Goal: Task Accomplishment & Management: Manage account settings

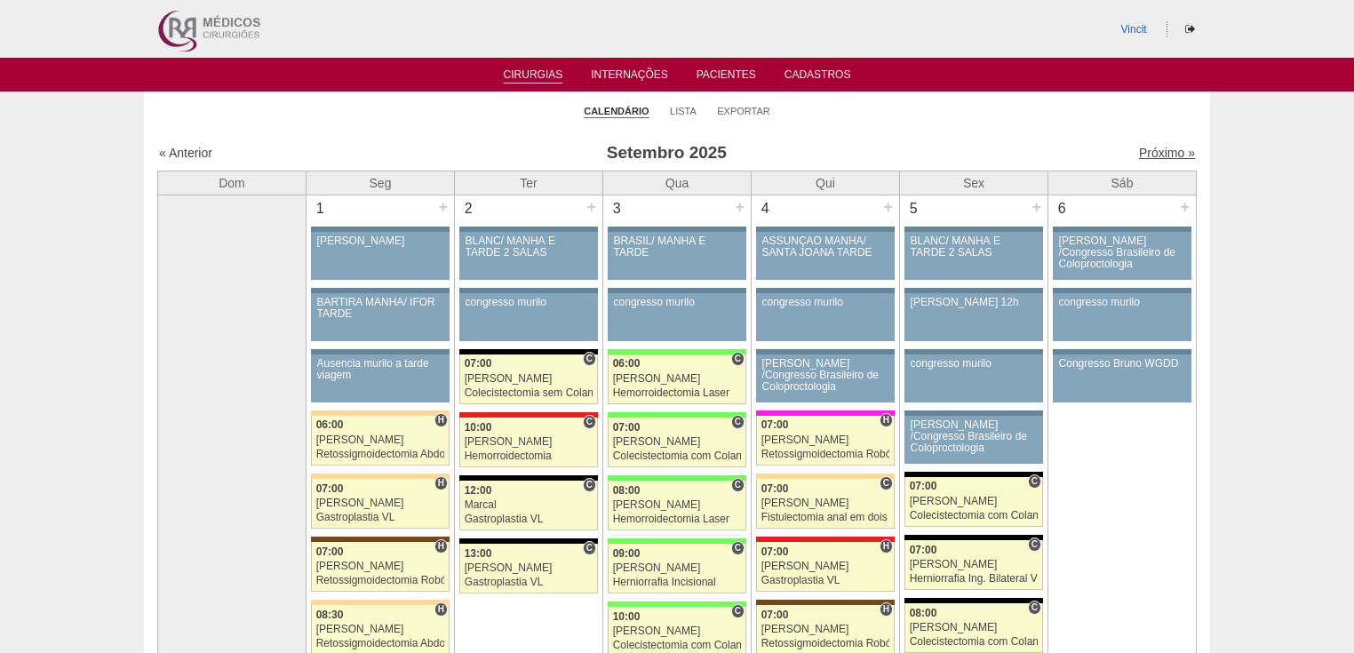
click at [1153, 153] on link "Próximo »" at bounding box center [1167, 153] width 56 height 14
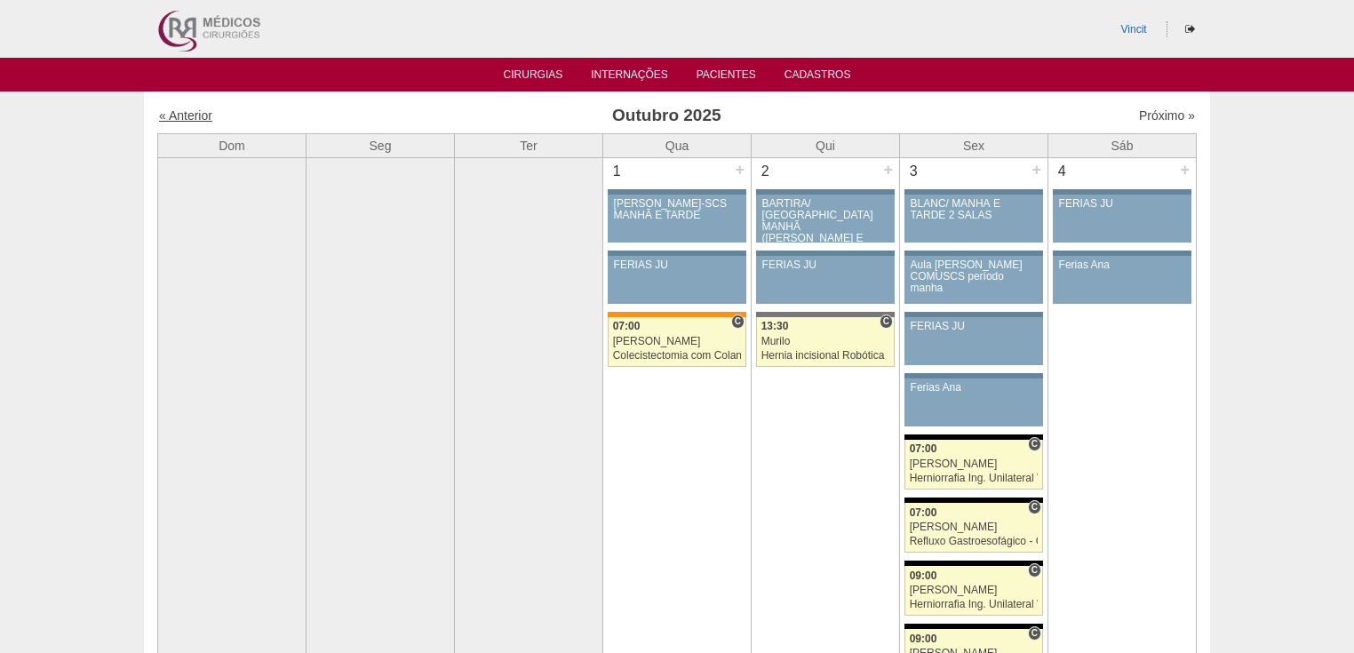
click at [180, 110] on link "« Anterior" at bounding box center [185, 115] width 53 height 14
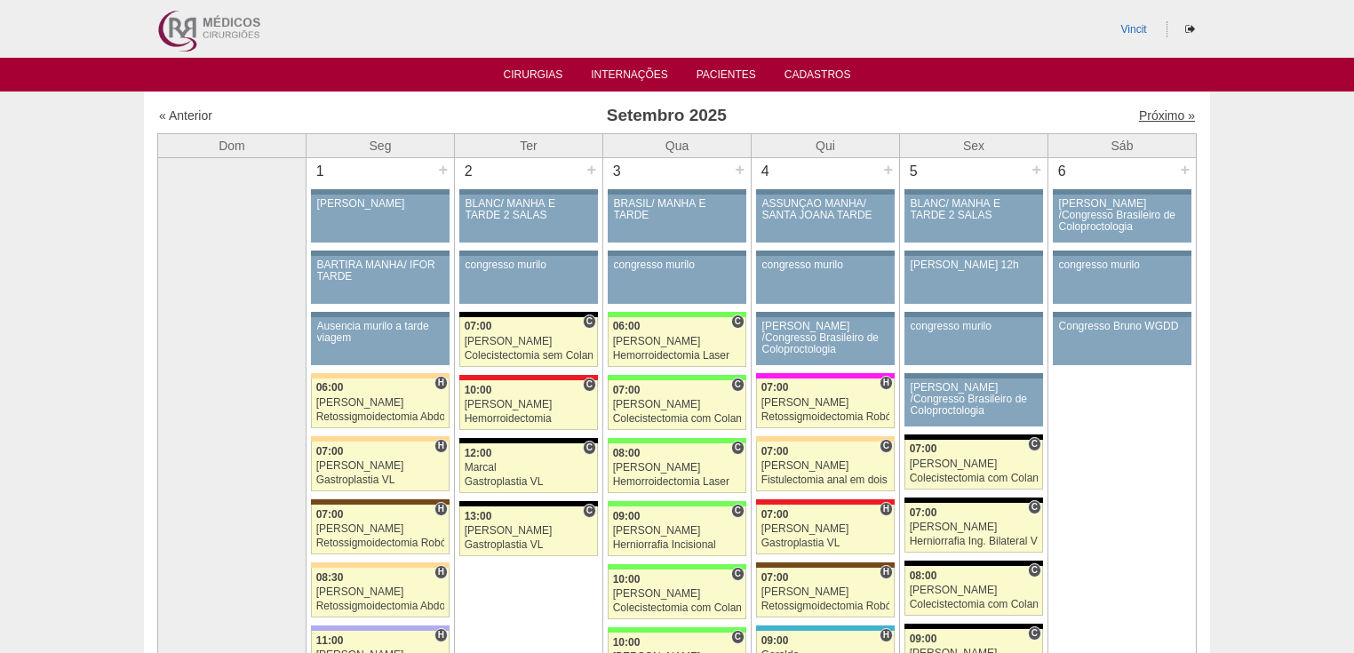
click at [1152, 109] on link "Próximo »" at bounding box center [1167, 115] width 56 height 14
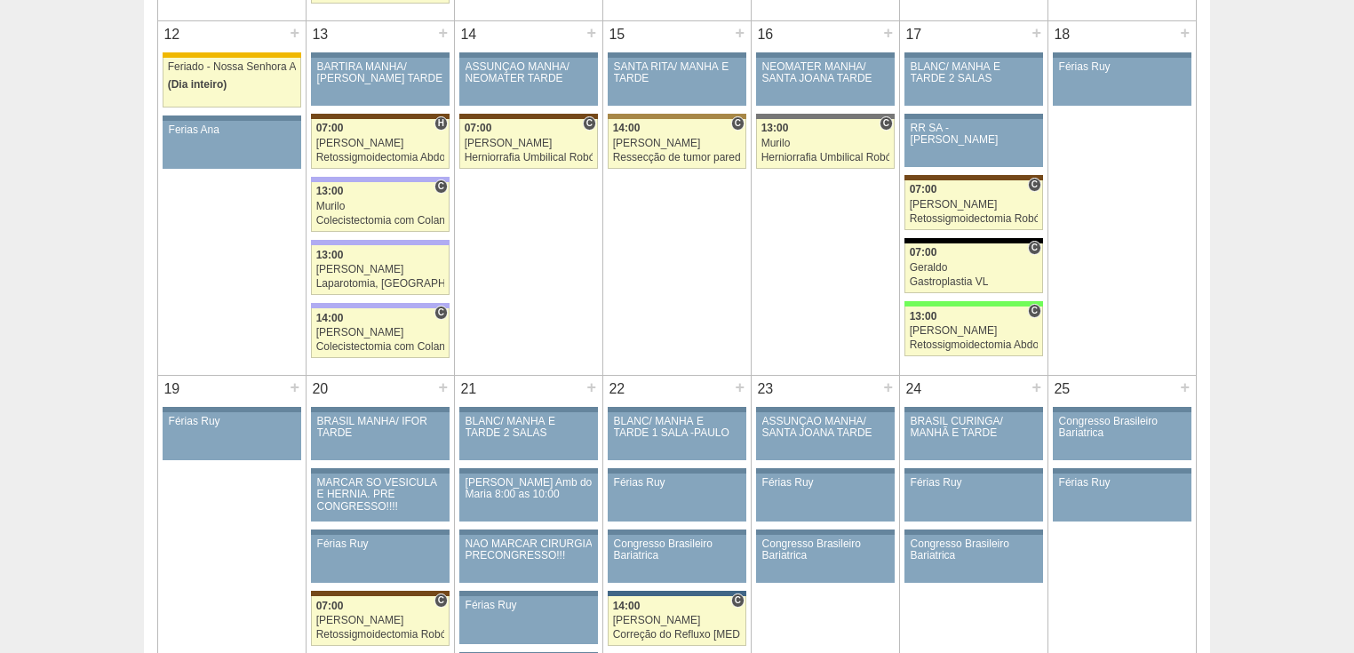
scroll to position [1421, 0]
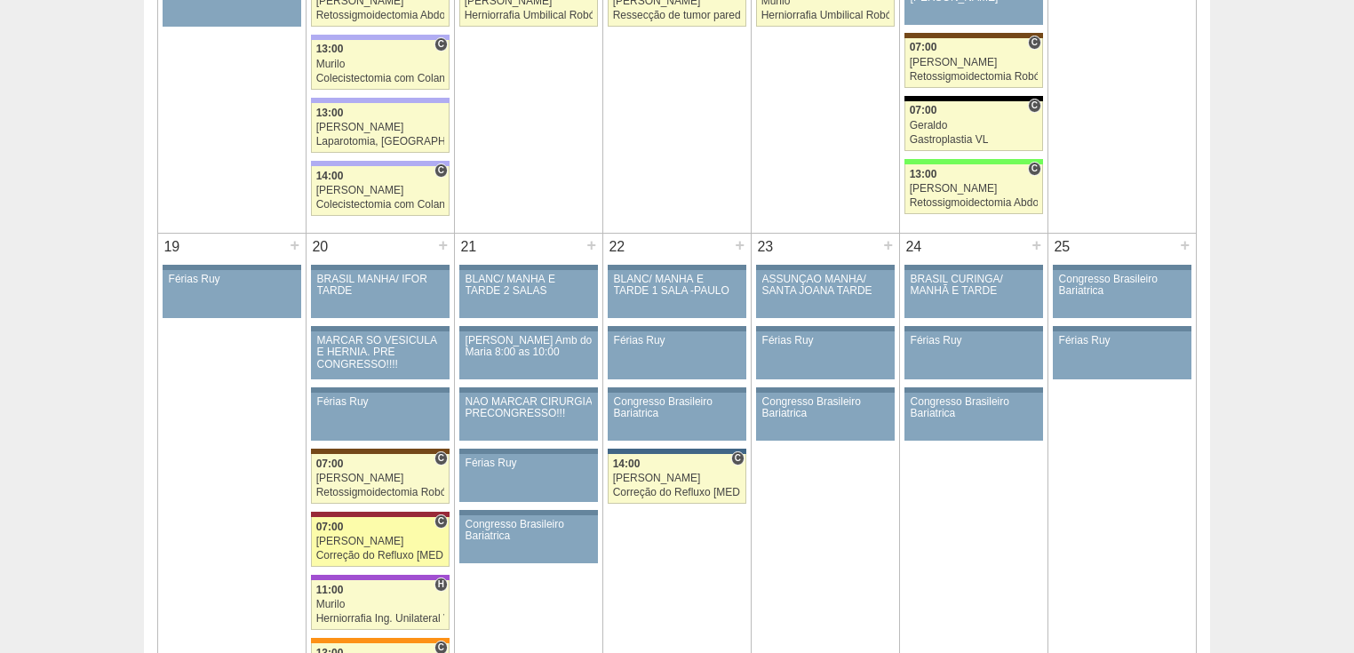
click at [359, 550] on div "Correção do Refluxo [MEDICAL_DATA] esofágico Robótico" at bounding box center [380, 556] width 129 height 12
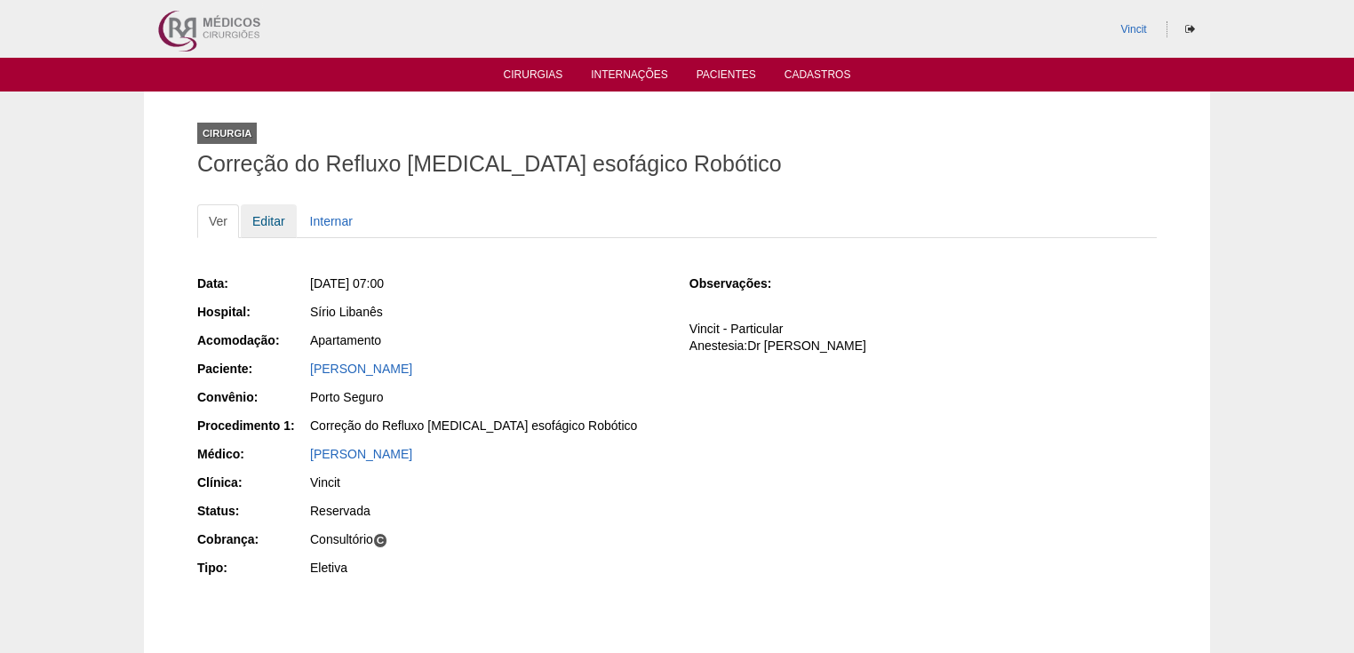
click at [263, 224] on link "Editar" at bounding box center [269, 221] width 56 height 34
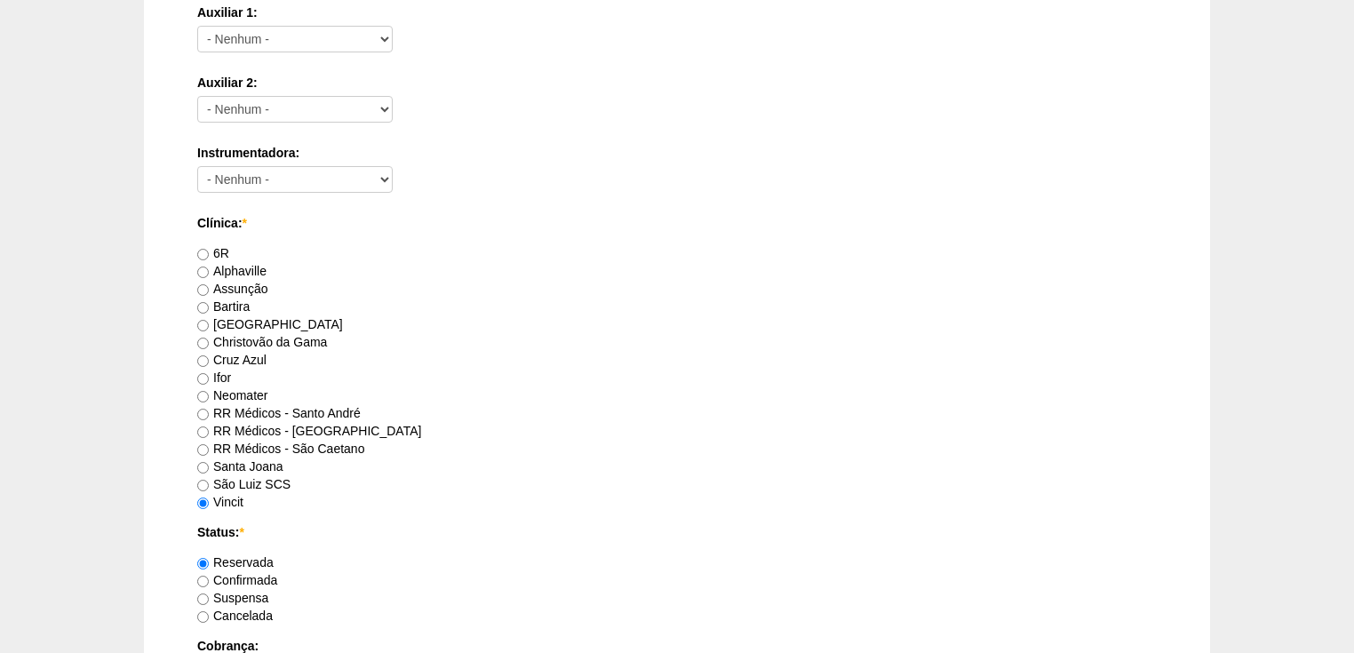
scroll to position [1137, 0]
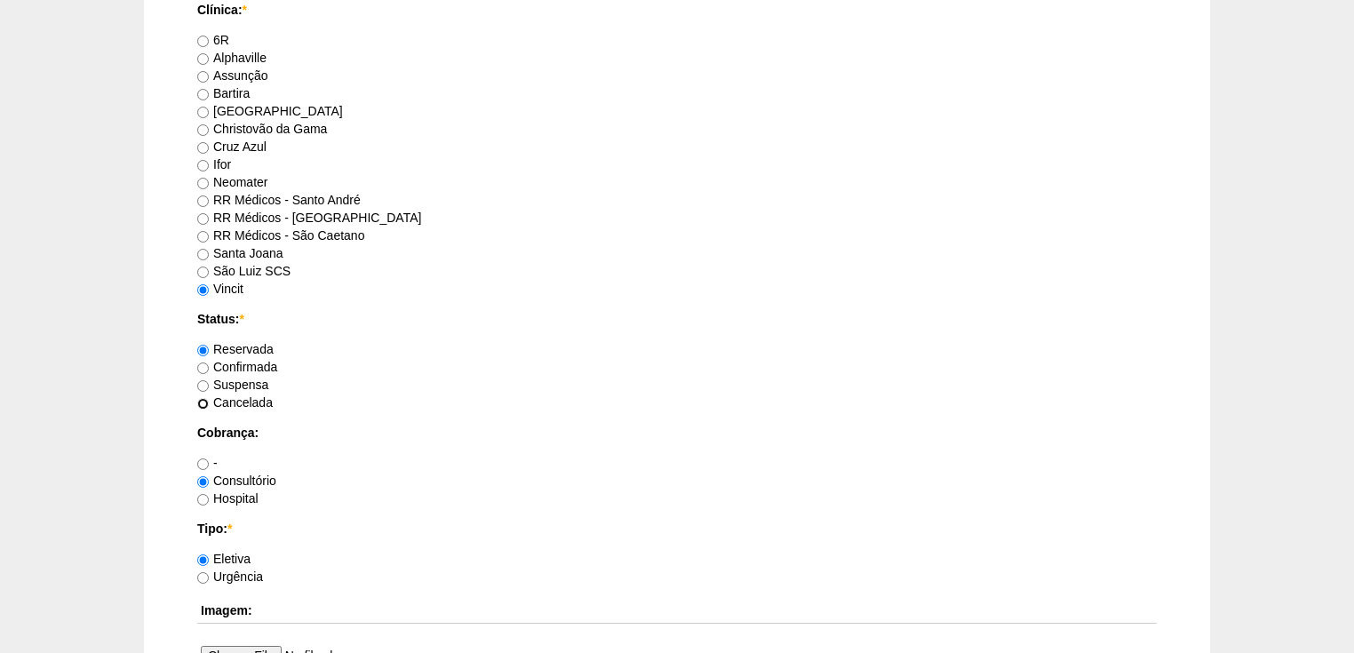
click at [203, 398] on input "Cancelada" at bounding box center [203, 404] width 12 height 12
radio input "true"
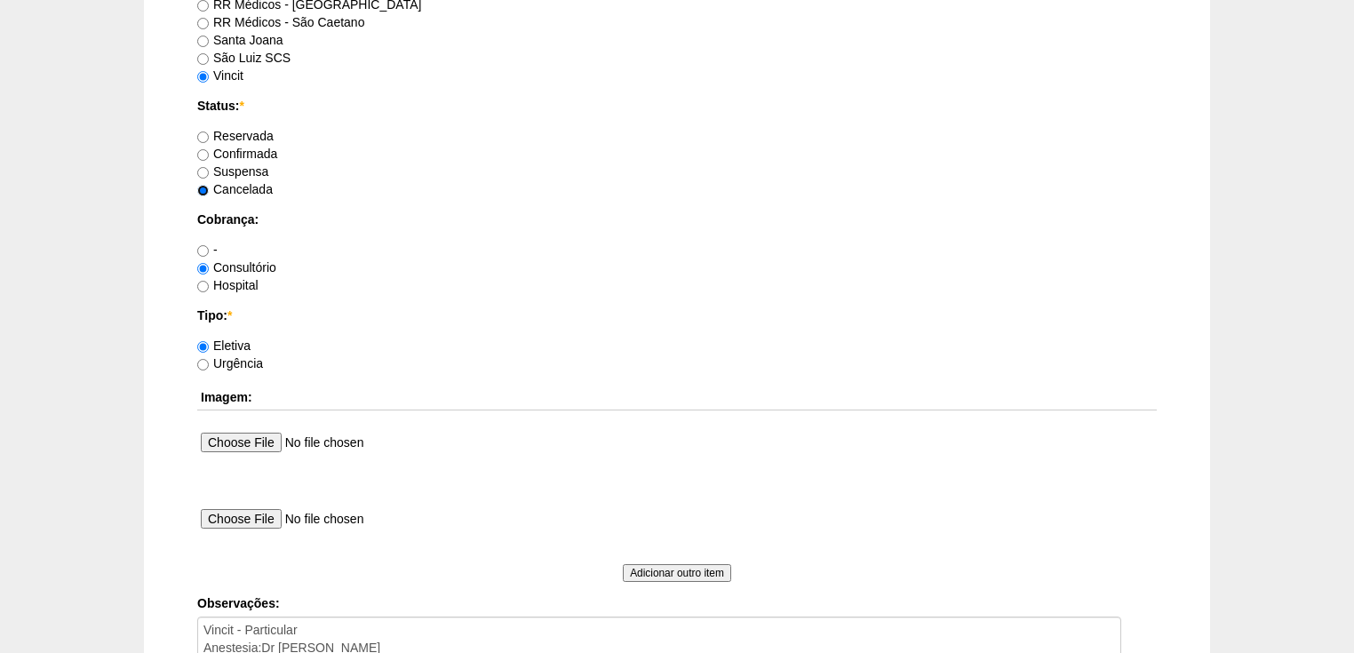
scroll to position [1563, 0]
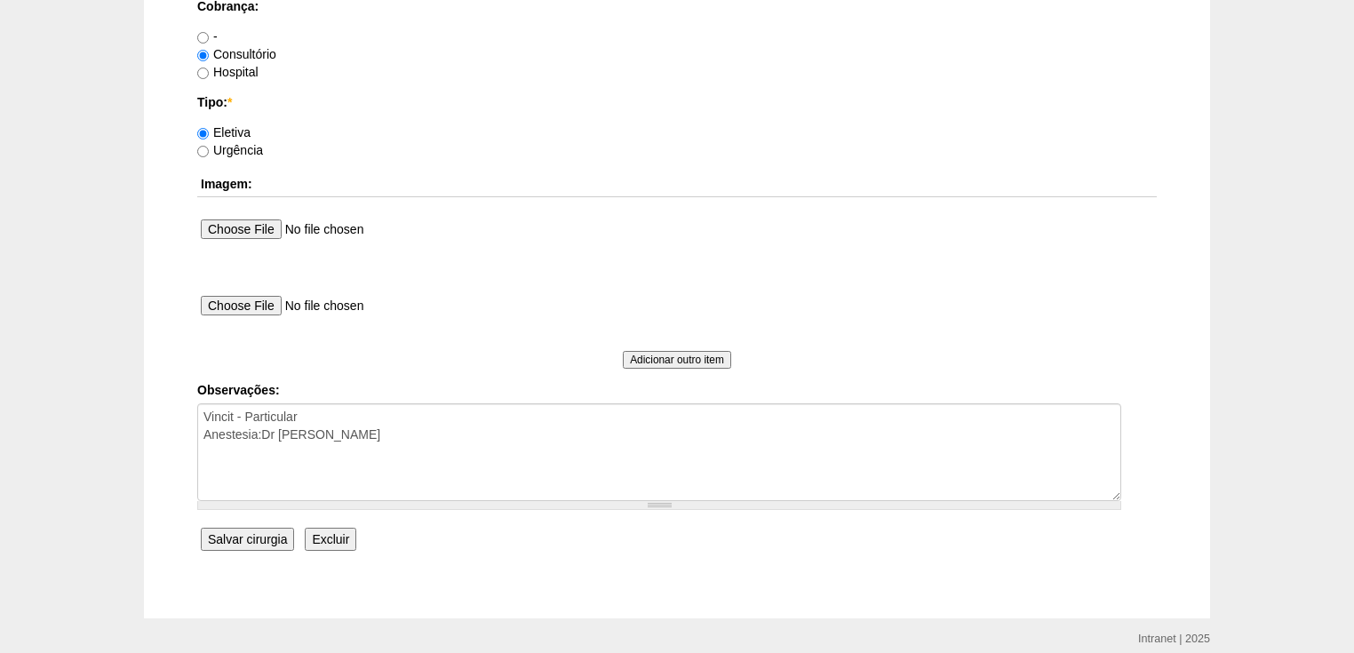
click at [241, 533] on input "Salvar cirurgia" at bounding box center [247, 539] width 93 height 23
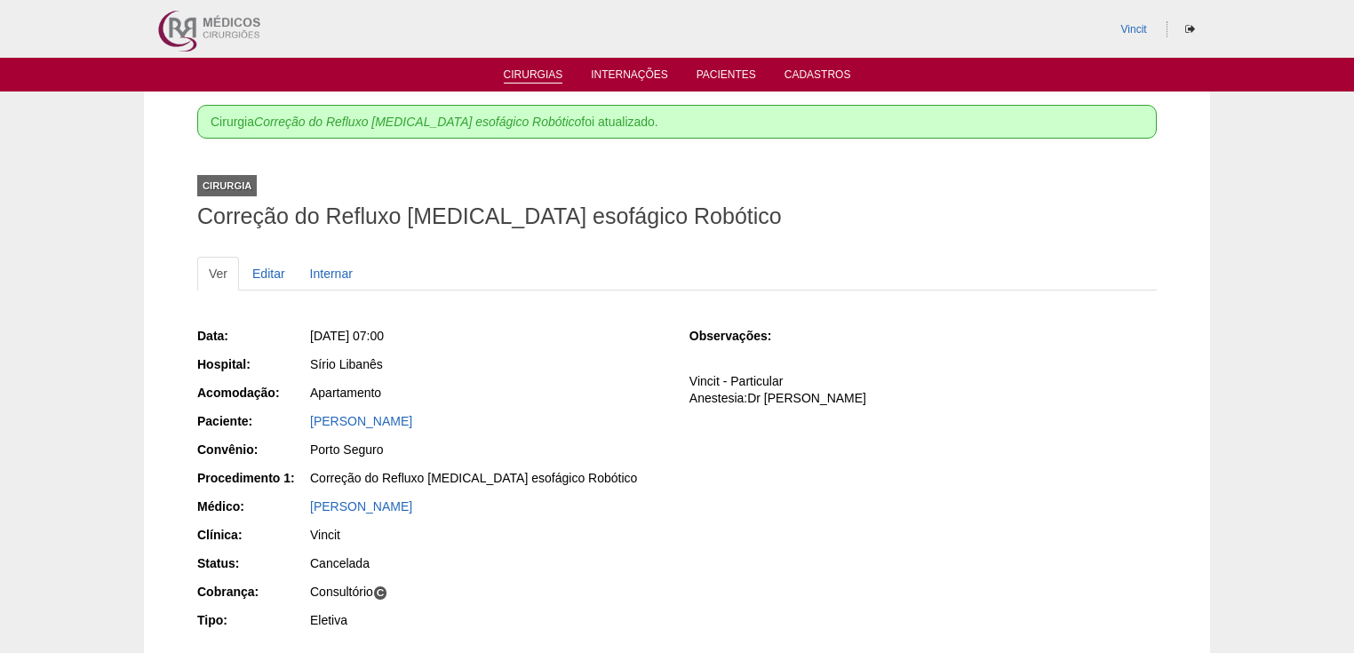
click at [544, 77] on link "Cirurgias" at bounding box center [534, 75] width 60 height 15
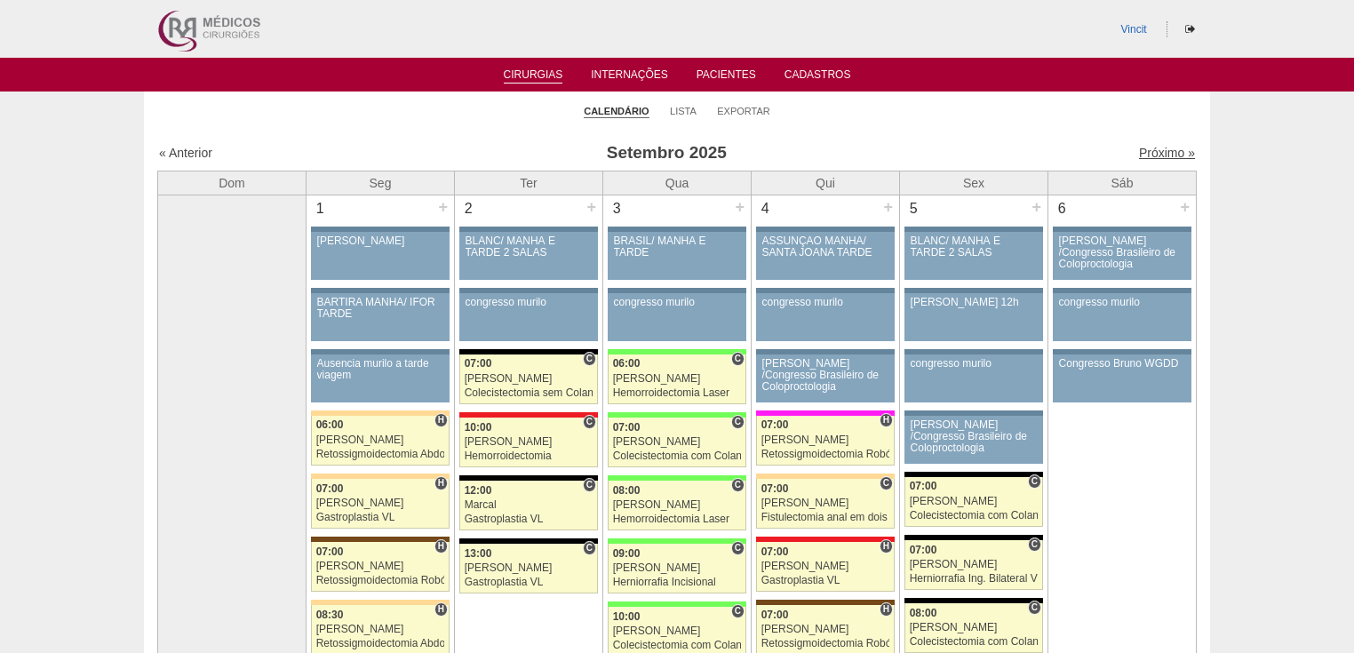
click at [1153, 152] on link "Próximo »" at bounding box center [1167, 153] width 56 height 14
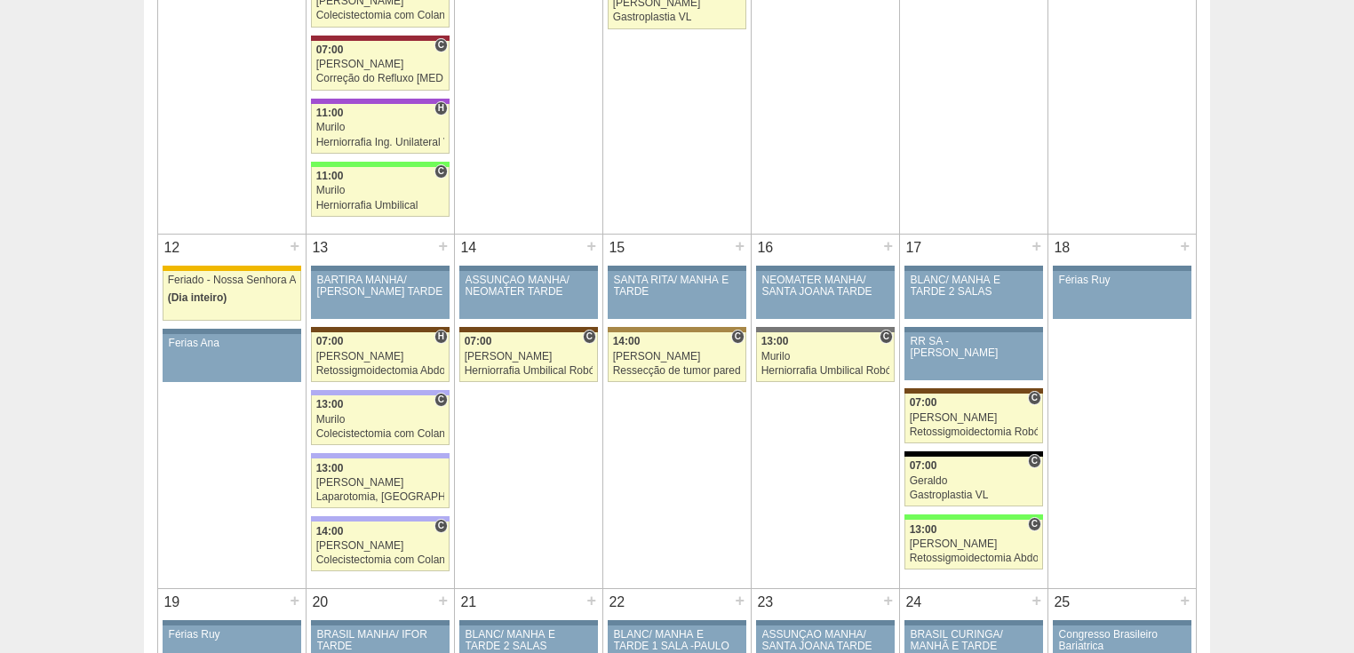
scroll to position [1350, 0]
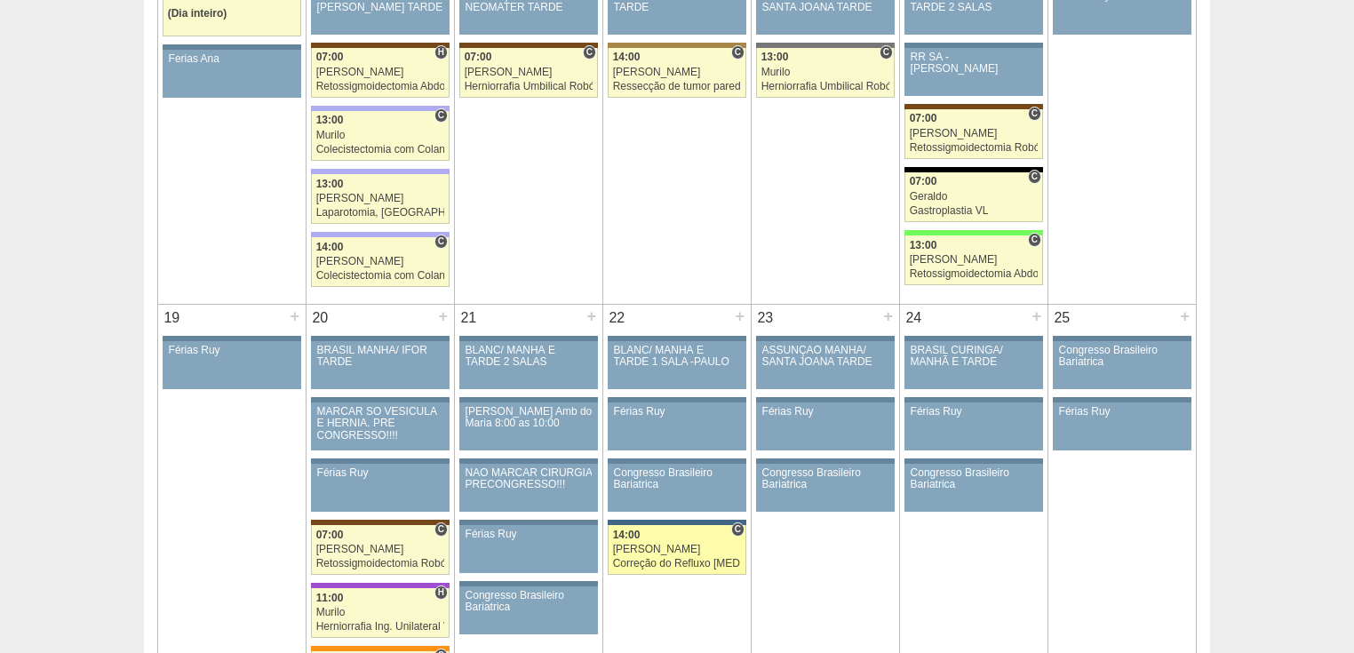
click at [675, 558] on div "Correção do Refluxo [MEDICAL_DATA] esofágico Robótico" at bounding box center [677, 564] width 129 height 12
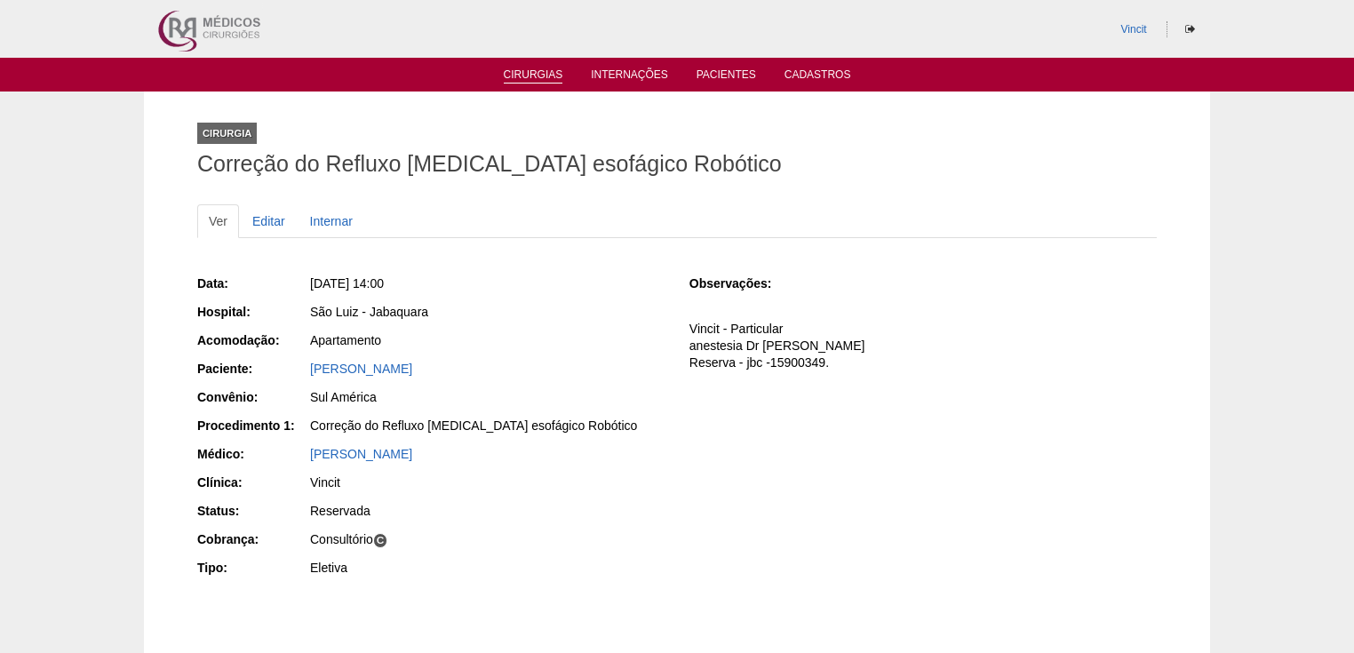
click at [516, 72] on link "Cirurgias" at bounding box center [534, 75] width 60 height 15
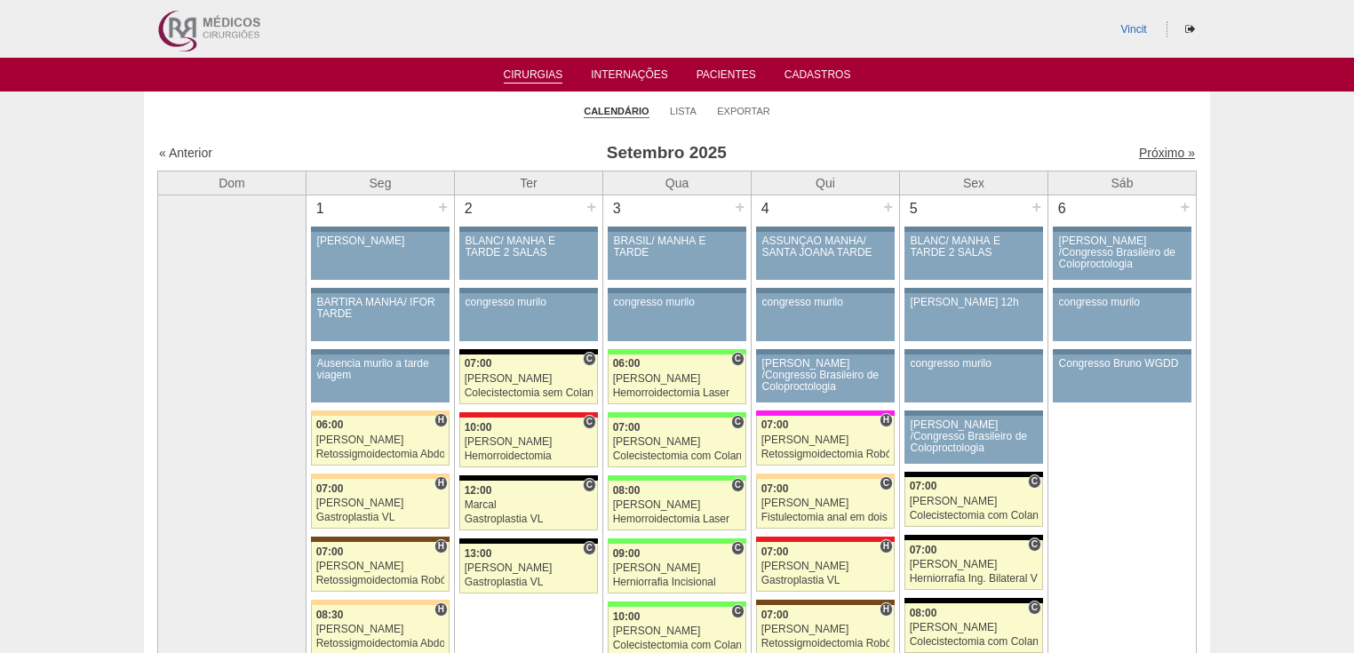
click at [1148, 154] on link "Próximo »" at bounding box center [1167, 153] width 56 height 14
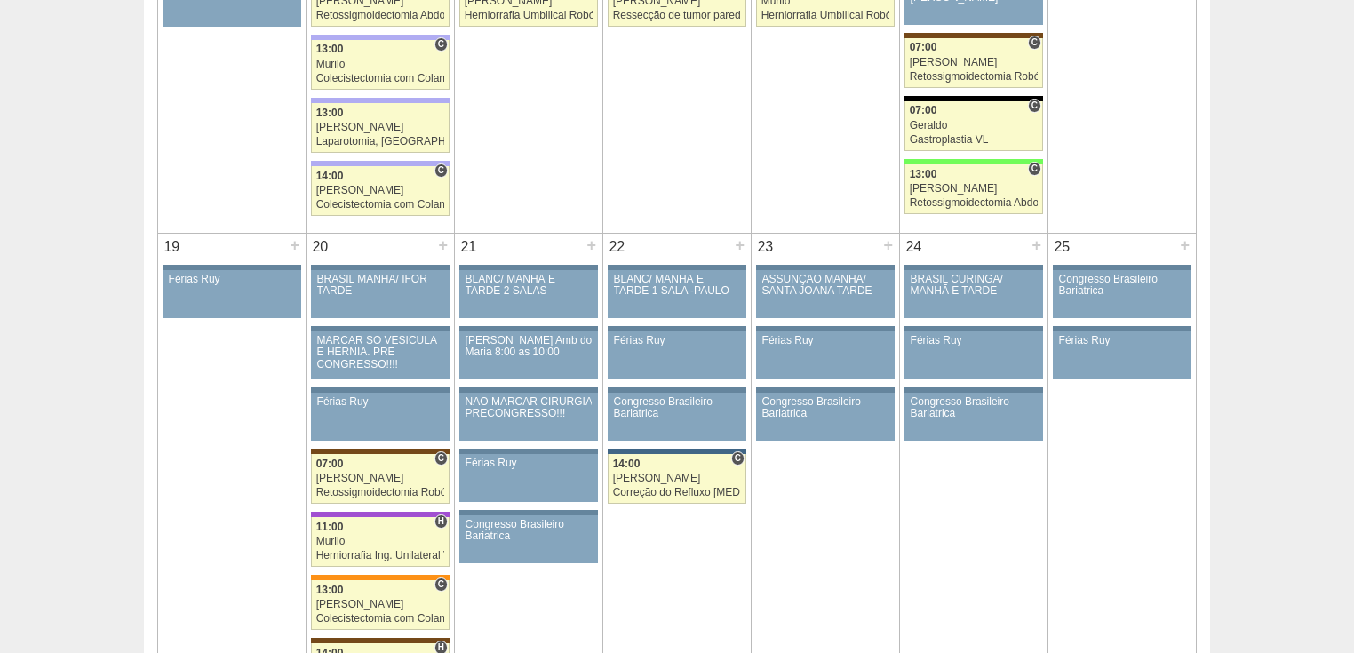
scroll to position [1137, 0]
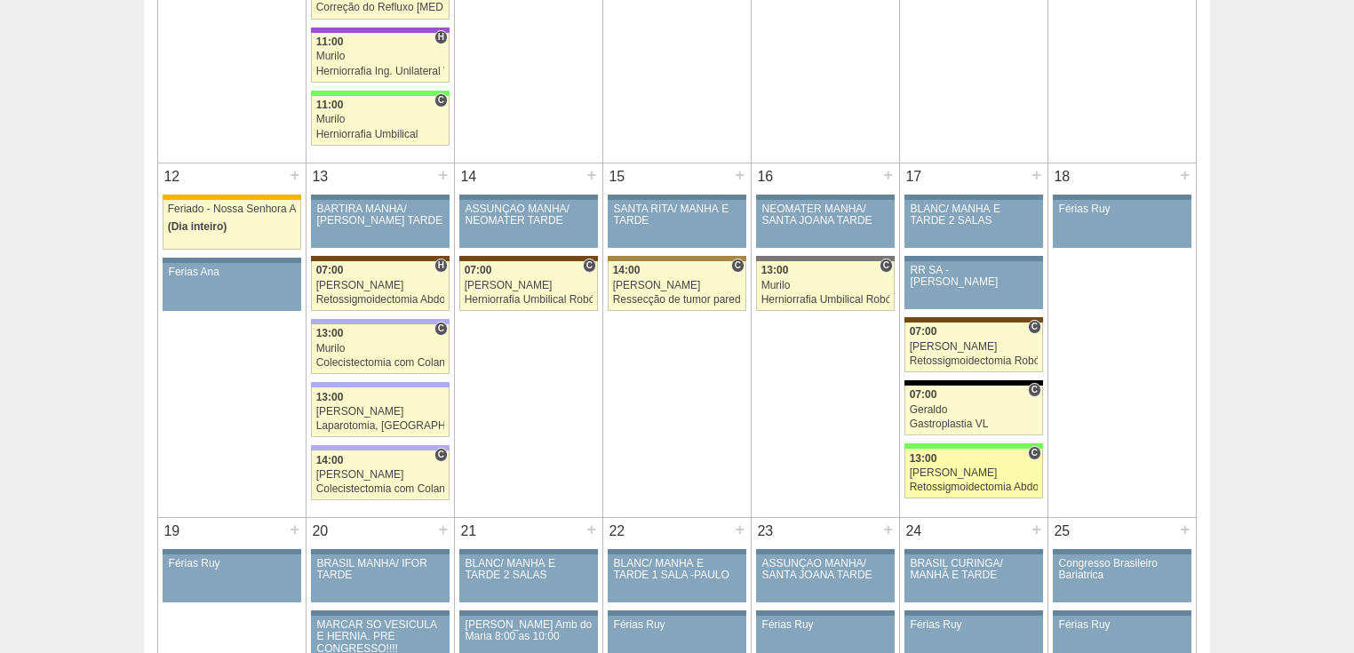
click at [939, 481] on div "Retossigmoidectomia Abdominal" at bounding box center [974, 487] width 129 height 12
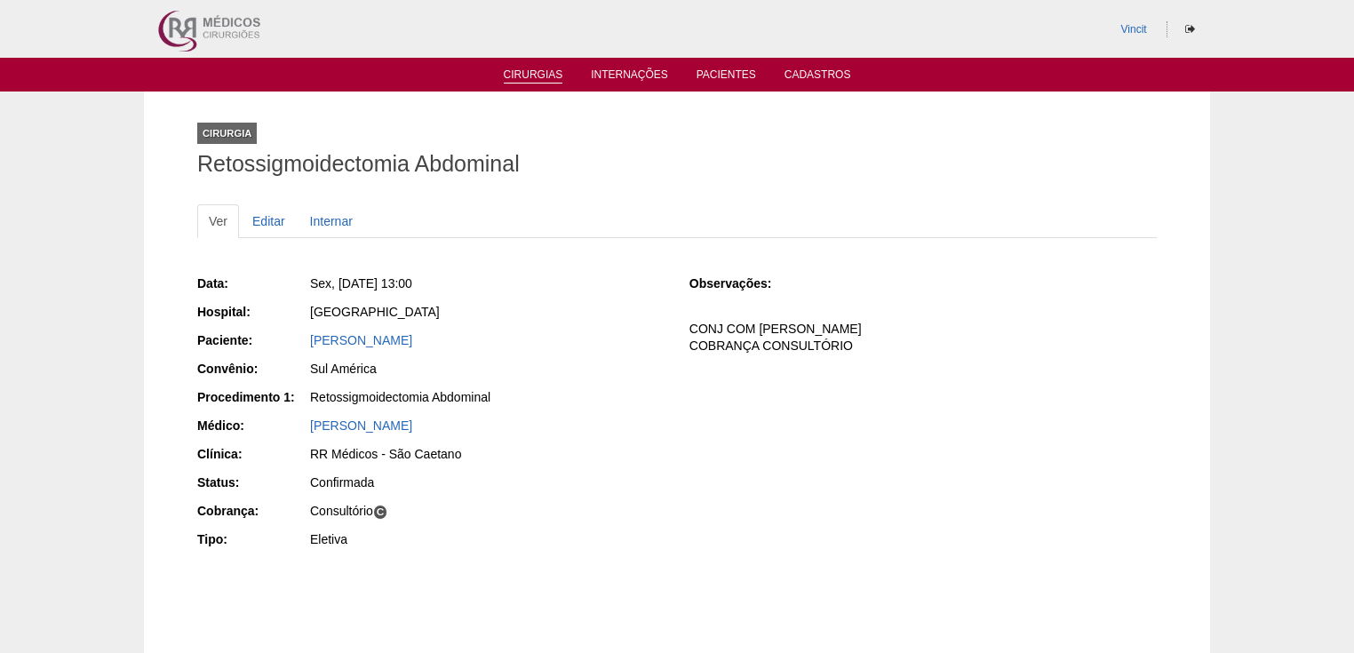
click at [520, 71] on link "Cirurgias" at bounding box center [534, 75] width 60 height 15
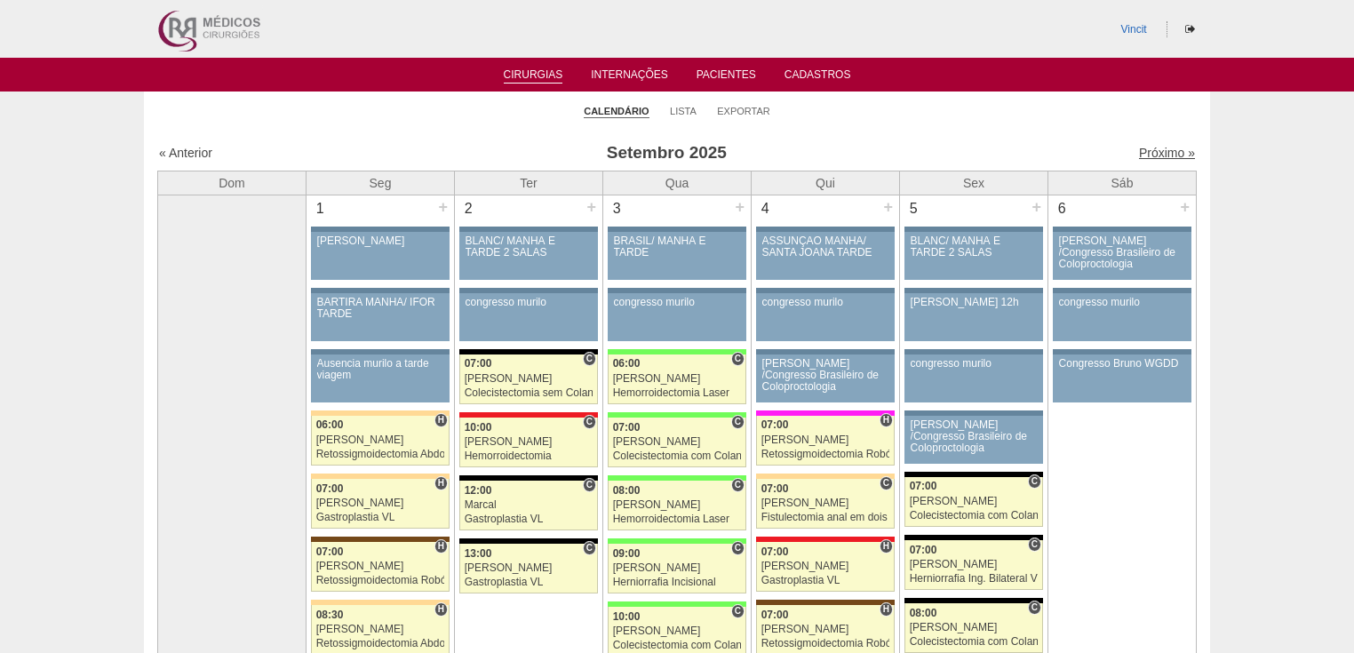
click at [1148, 153] on link "Próximo »" at bounding box center [1167, 153] width 56 height 14
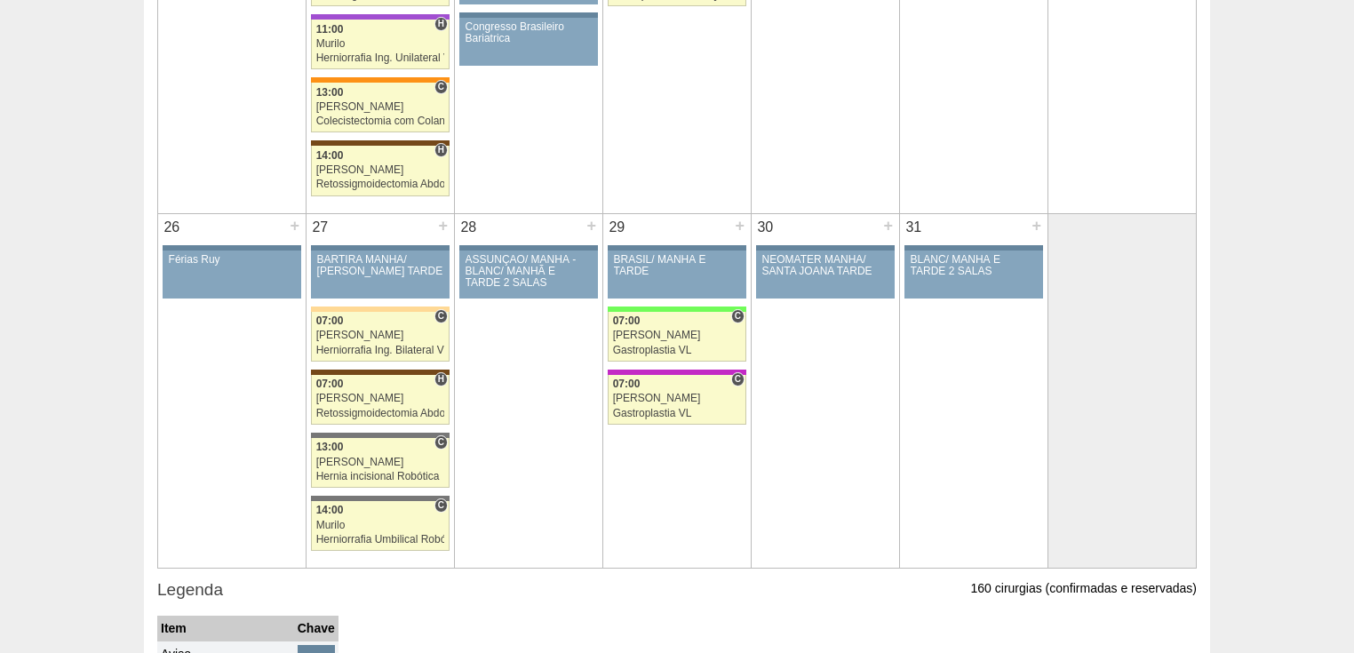
scroll to position [1634, 0]
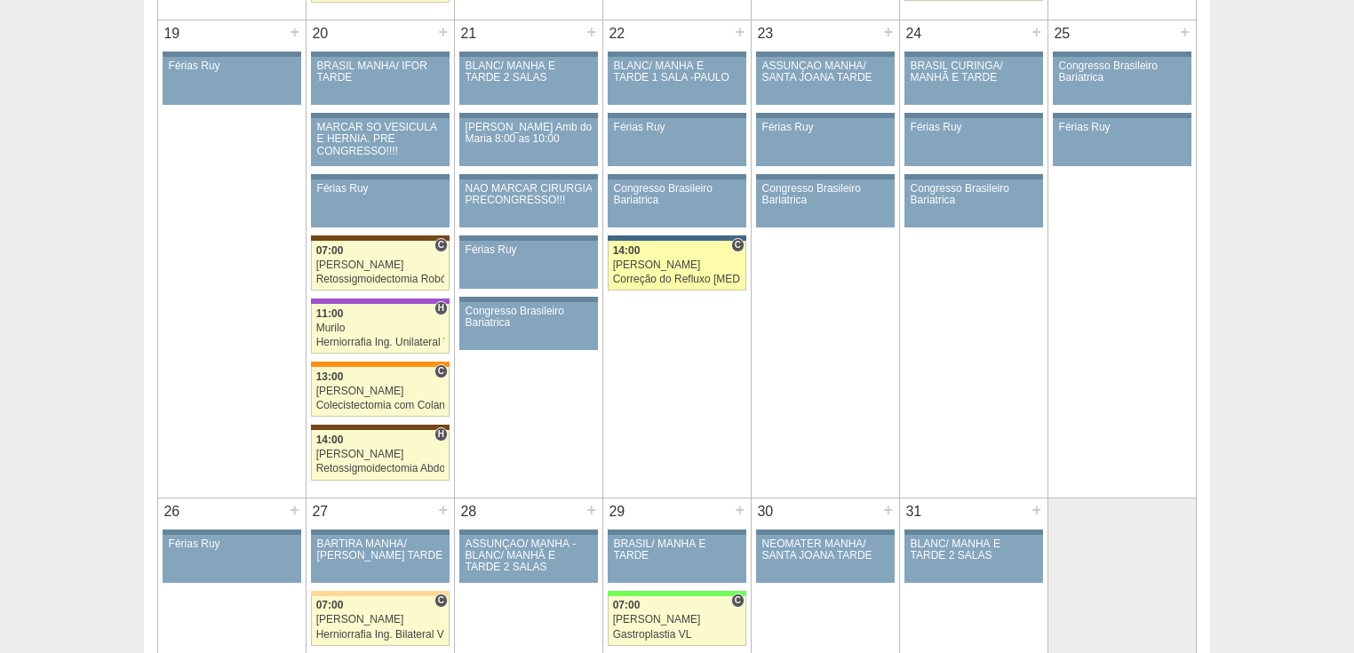
click at [644, 274] on div "Correção do Refluxo [MEDICAL_DATA] esofágico Robótico" at bounding box center [677, 280] width 129 height 12
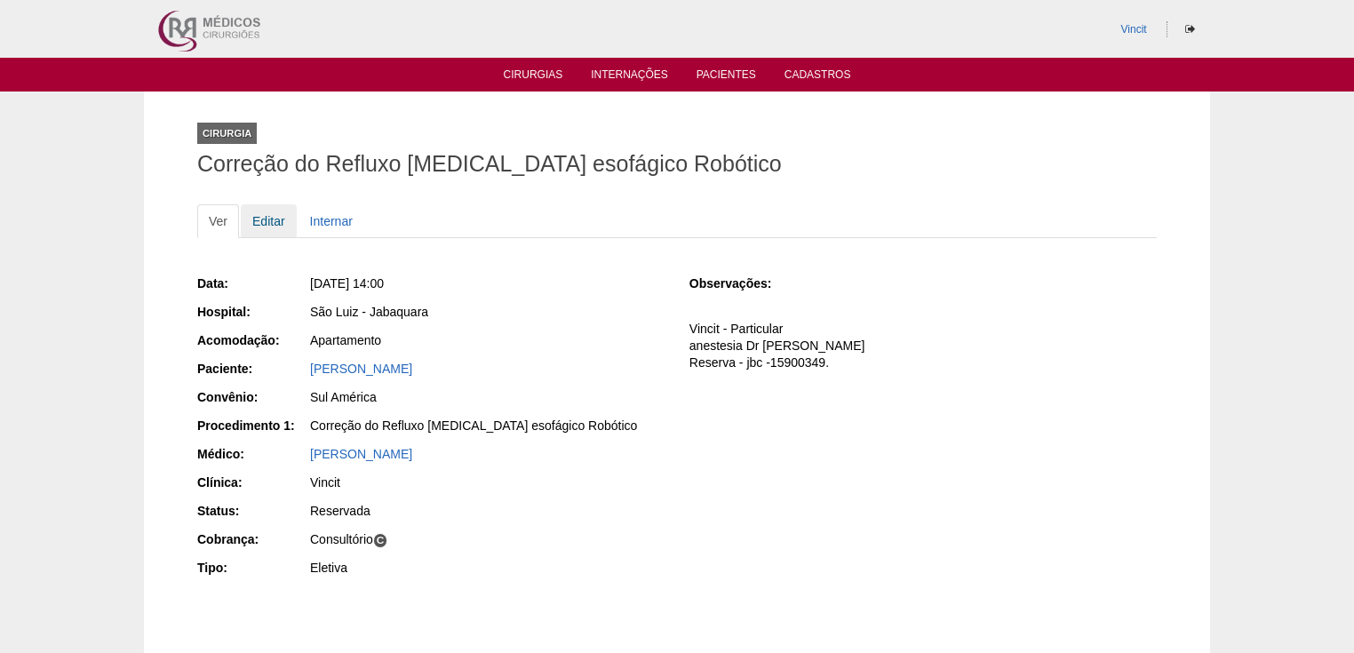
click at [269, 219] on link "Editar" at bounding box center [269, 221] width 56 height 34
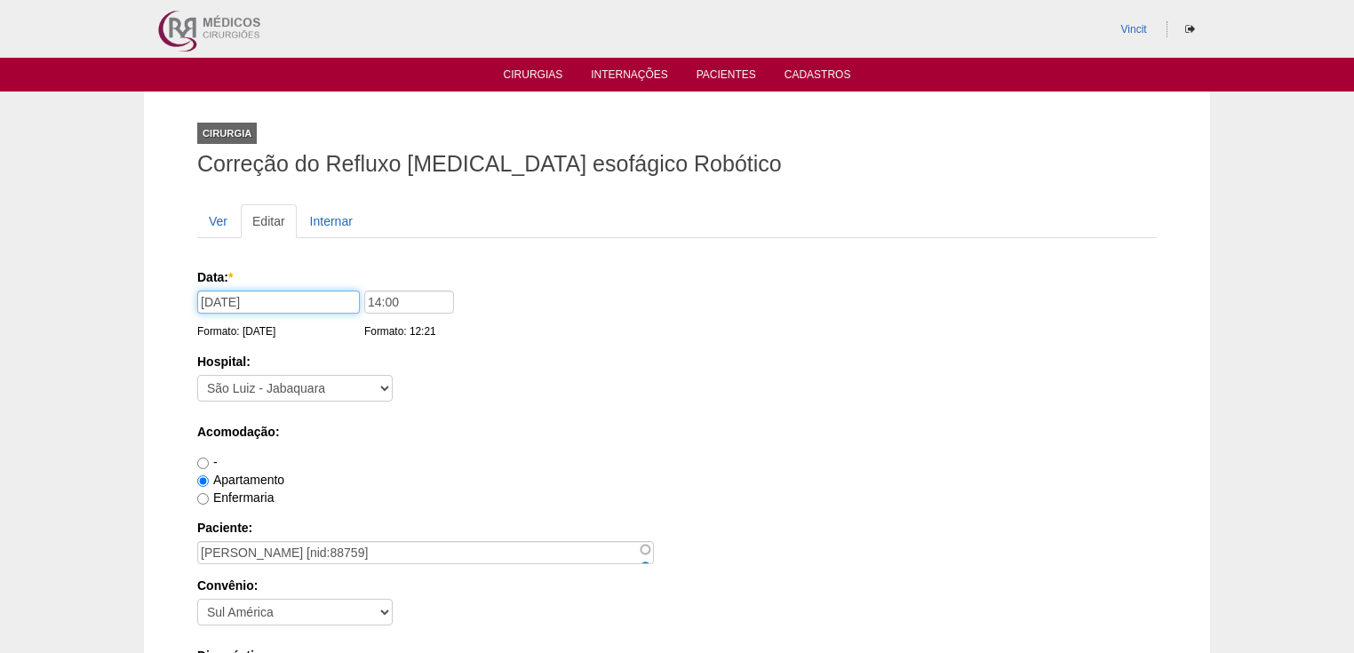
click at [291, 305] on input "22/10/2025" at bounding box center [278, 301] width 163 height 23
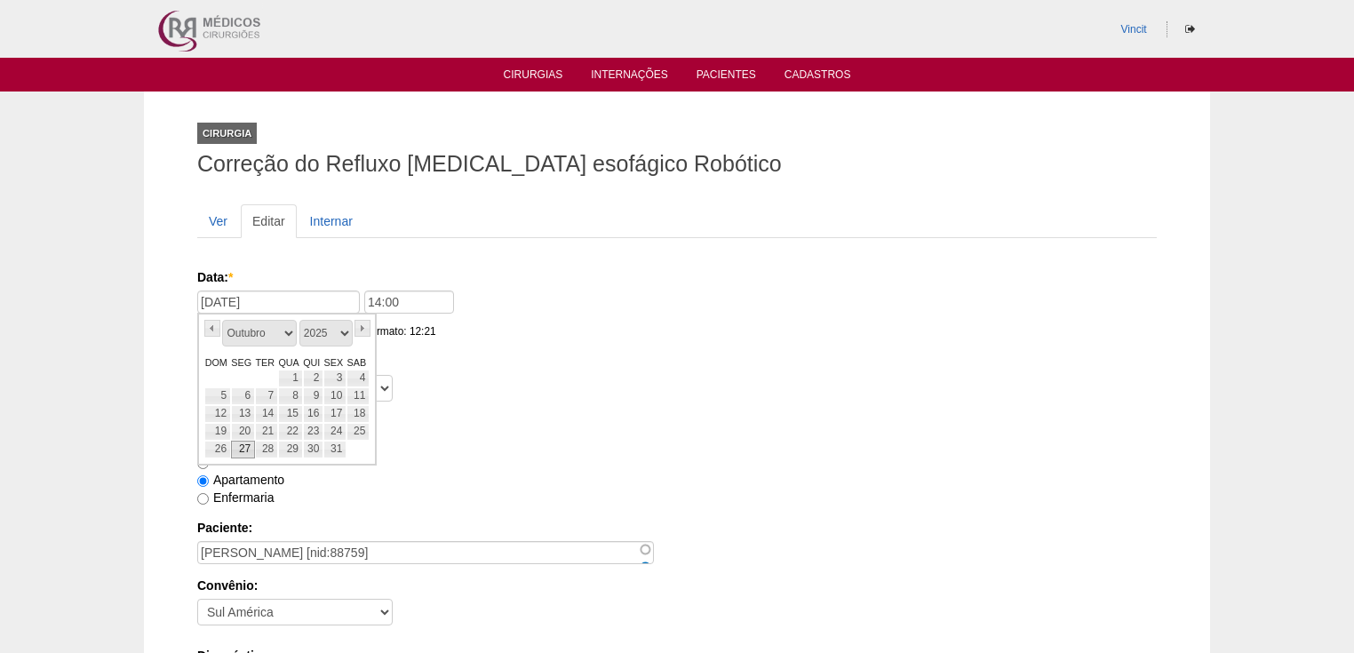
click at [245, 449] on link "27" at bounding box center [243, 450] width 24 height 18
type input "27/10/2025"
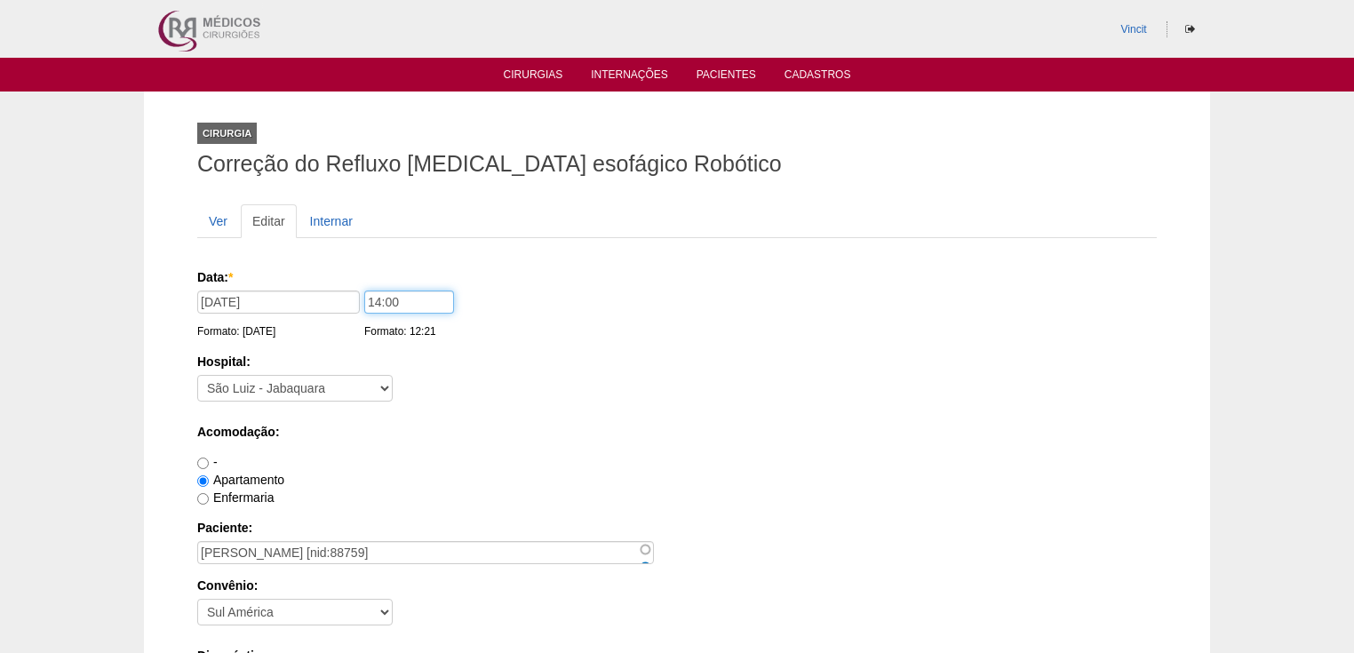
click at [378, 298] on input "14:00" at bounding box center [409, 301] width 90 height 23
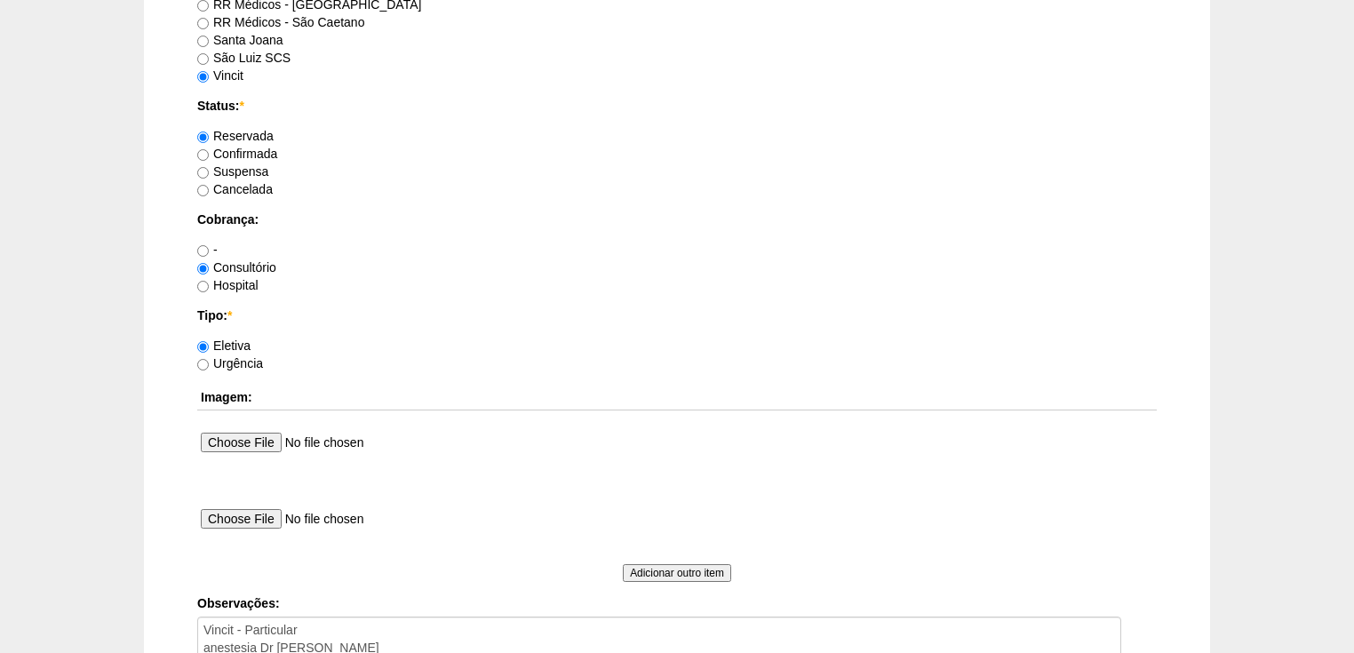
scroll to position [1632, 0]
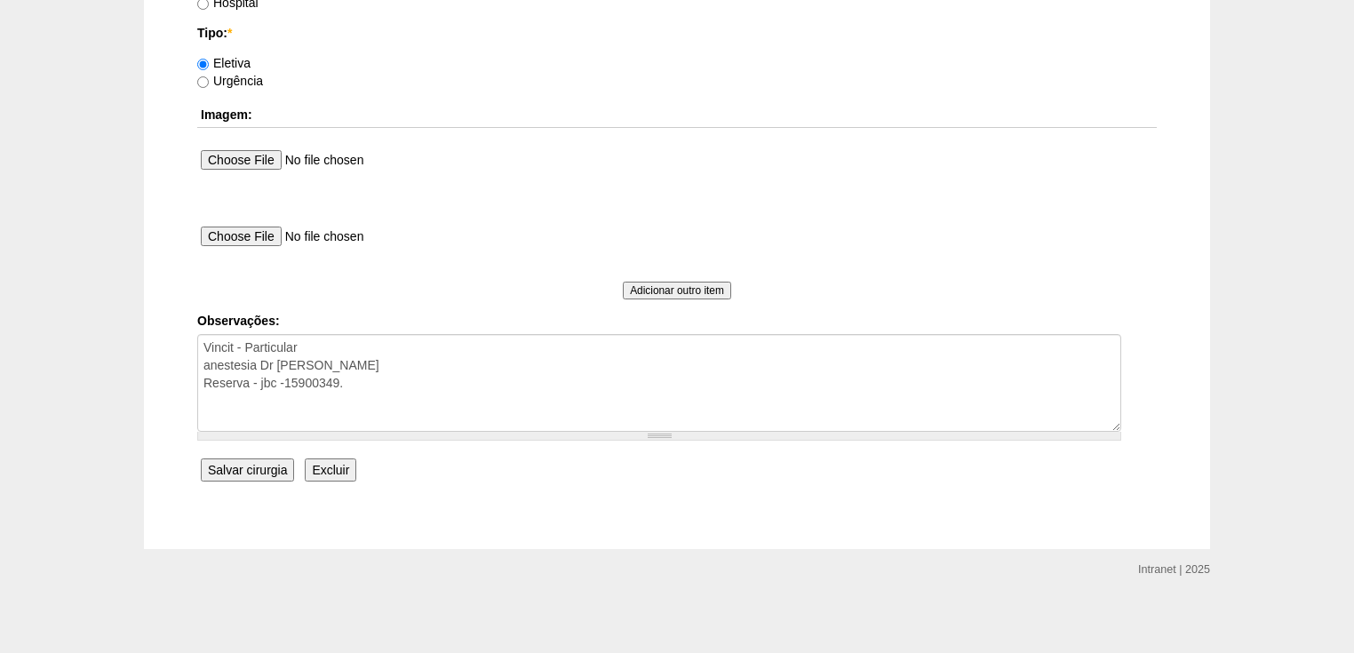
type input "13:00"
click at [251, 472] on input "Salvar cirurgia" at bounding box center [247, 469] width 93 height 23
